Goal: Transaction & Acquisition: Purchase product/service

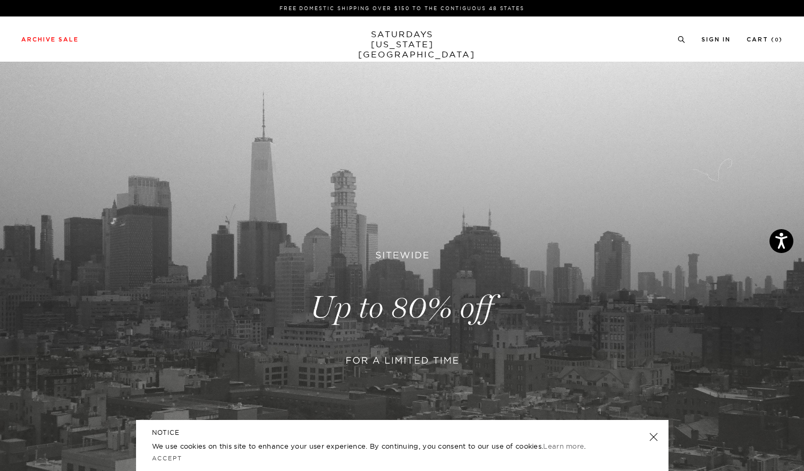
click at [656, 438] on link at bounding box center [652, 436] width 15 height 15
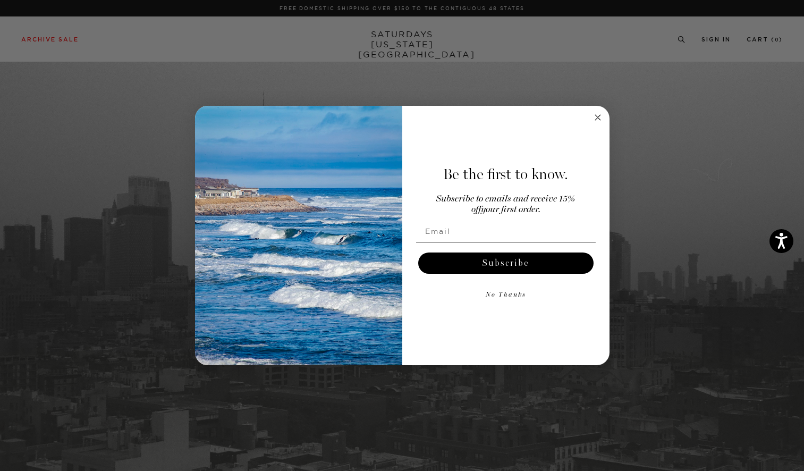
click at [77, 39] on div "Close dialog Be the first to know. Subscribe to emails and receive 15% off your…" at bounding box center [402, 235] width 804 height 471
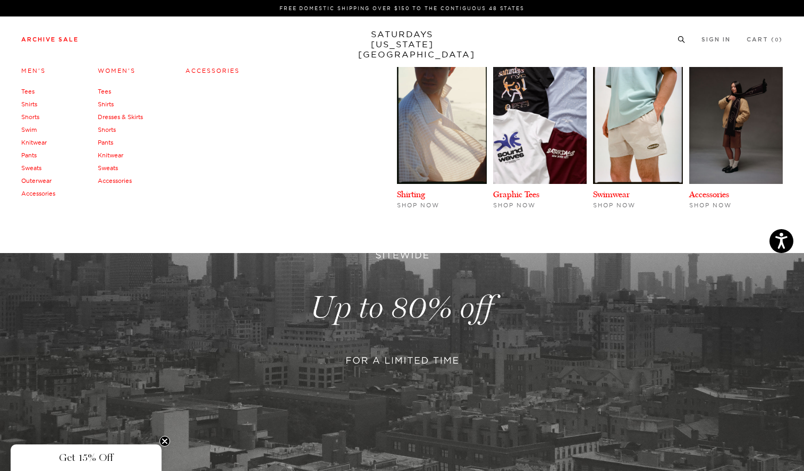
click at [65, 43] on link "Archive Sale" at bounding box center [49, 40] width 57 height 6
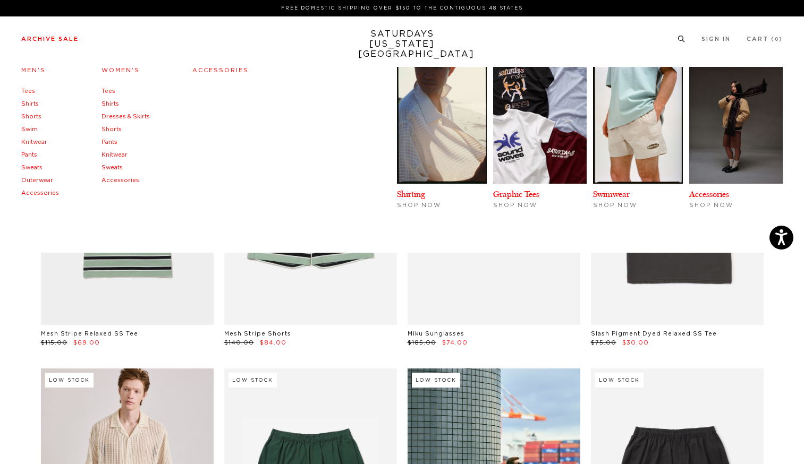
click at [40, 192] on link "Accessories" at bounding box center [40, 193] width 38 height 6
